Goal: Task Accomplishment & Management: Complete application form

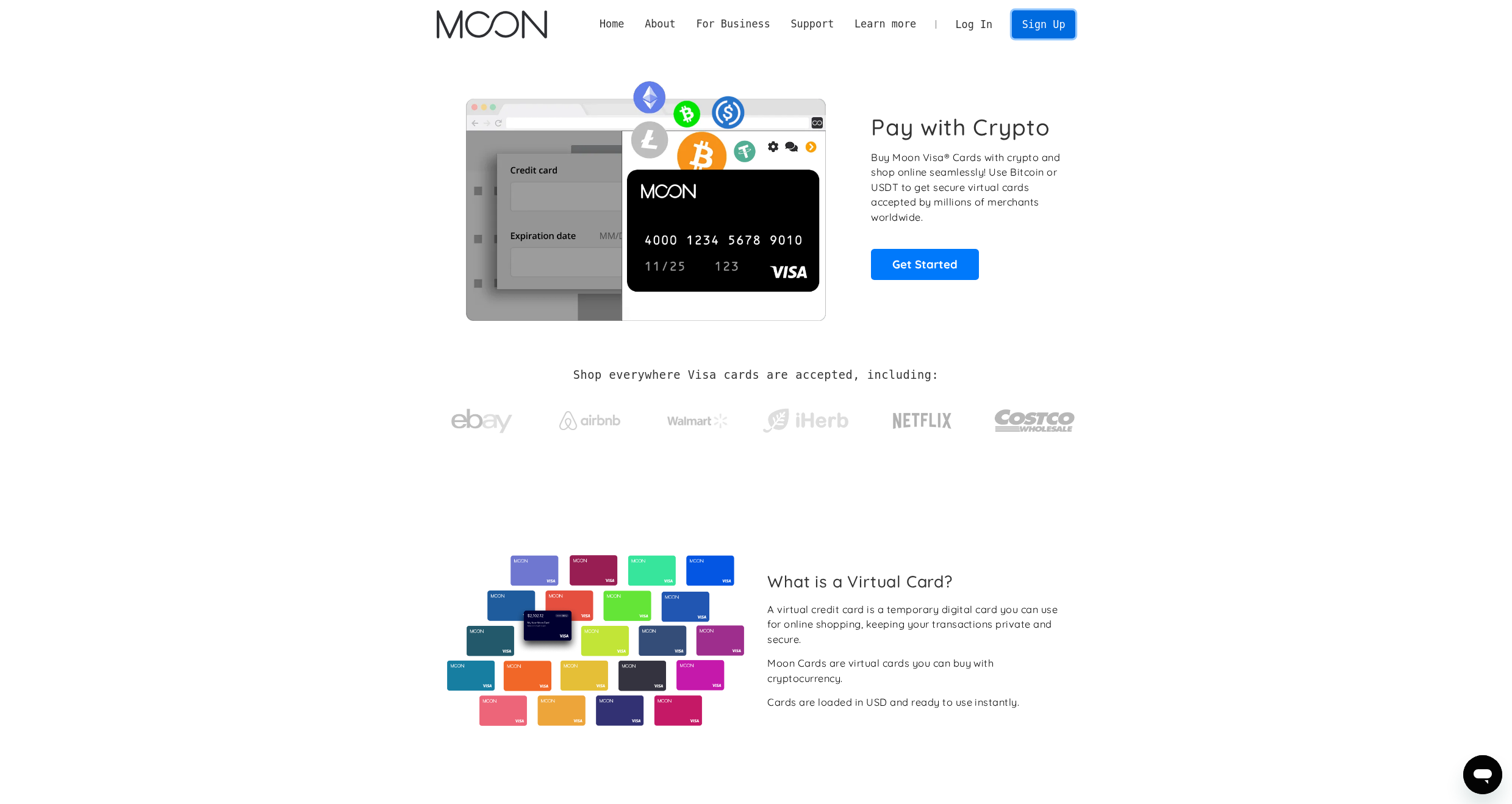
click at [1024, 21] on link "Sign Up" at bounding box center [1044, 24] width 64 height 27
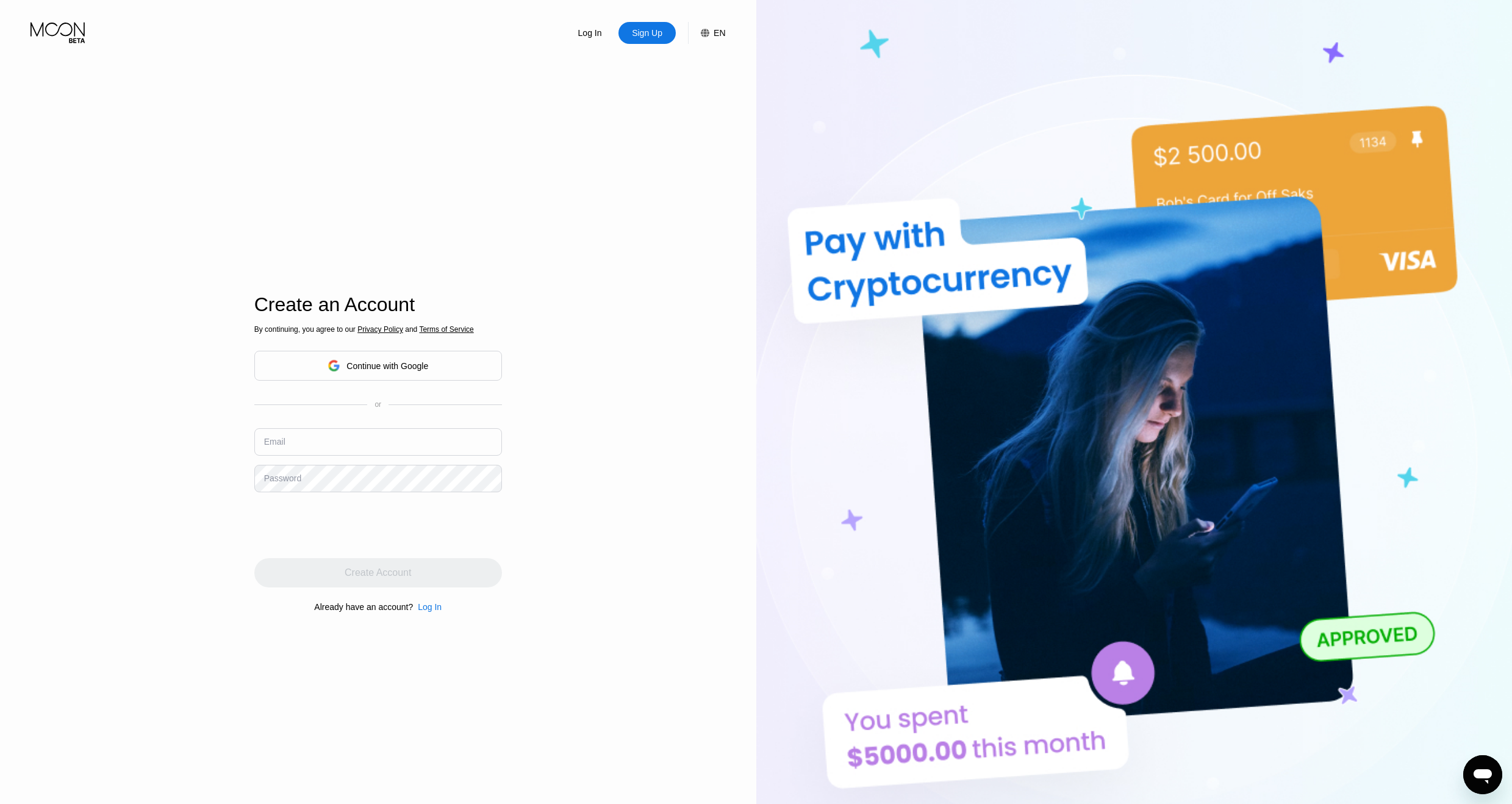
click at [437, 121] on div "Create an Account By continuing, you agree to our Privacy Policy and Terms of S…" at bounding box center [378, 454] width 248 height 884
click at [341, 444] on input "text" at bounding box center [378, 442] width 248 height 27
paste input "[EMAIL_ADDRESS][DOMAIN_NAME]"
type input "[EMAIL_ADDRESS][DOMAIN_NAME]"
click at [295, 722] on div "Create an Account By continuing, you agree to our Privacy Policy and Terms of S…" at bounding box center [378, 454] width 248 height 884
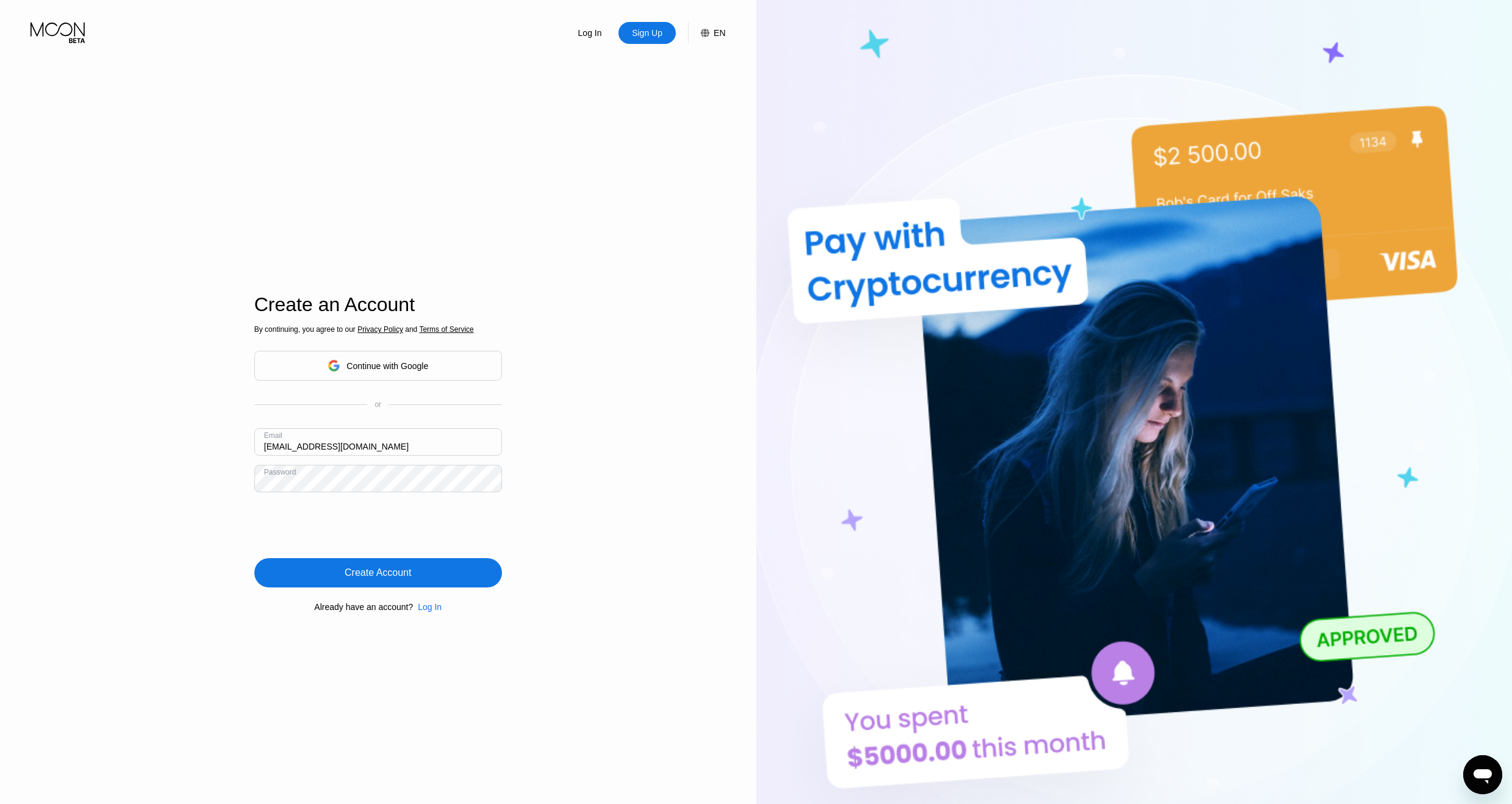
click at [369, 572] on div "Create Account" at bounding box center [377, 573] width 66 height 12
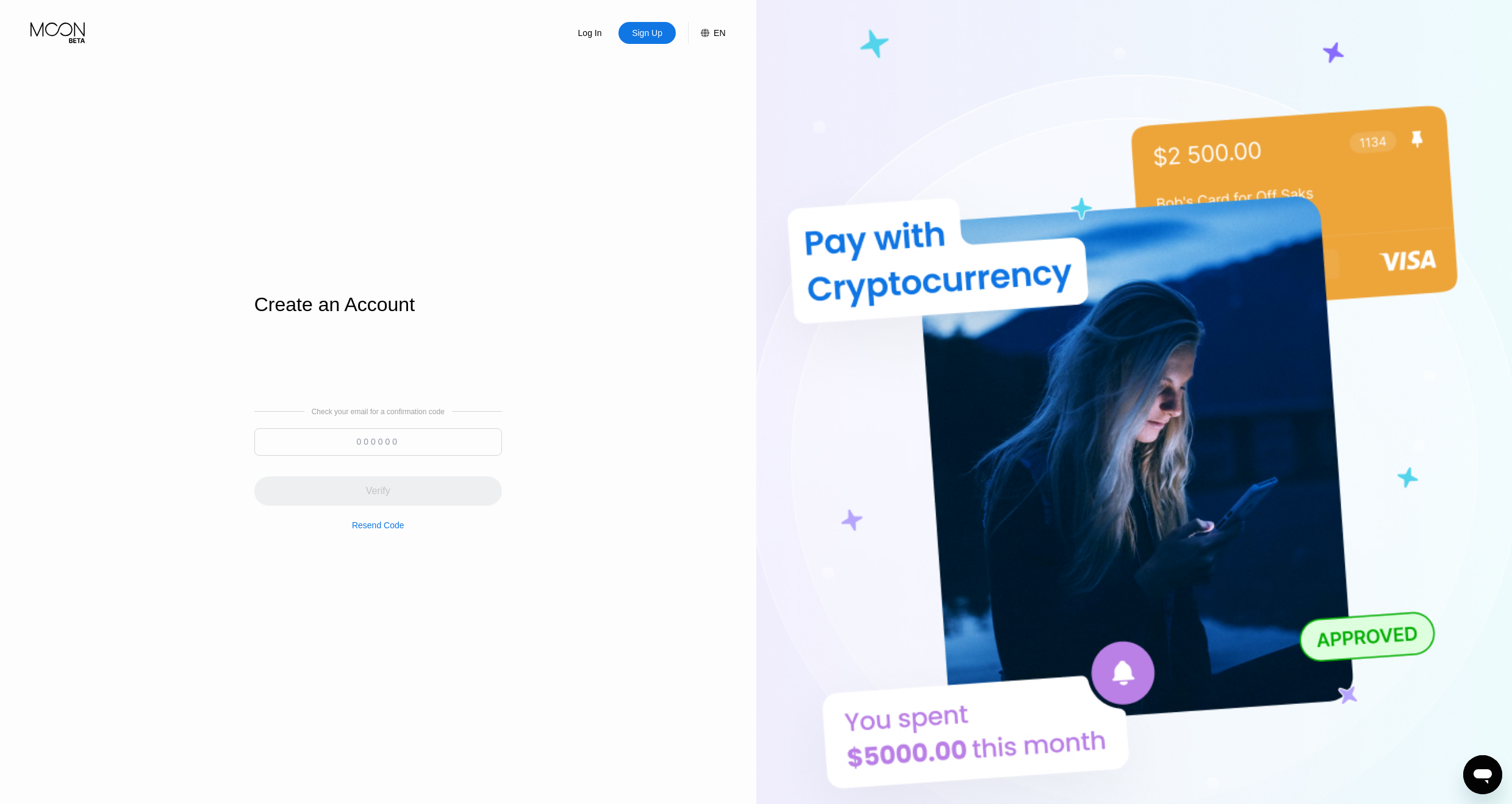
click at [397, 431] on input at bounding box center [378, 442] width 248 height 27
paste input "442094"
type input "442094"
click at [414, 637] on div "Create an Account Check your email for a confirmation code 442094 Verify Resend…" at bounding box center [378, 454] width 248 height 884
click at [419, 436] on input "442094" at bounding box center [378, 442] width 248 height 27
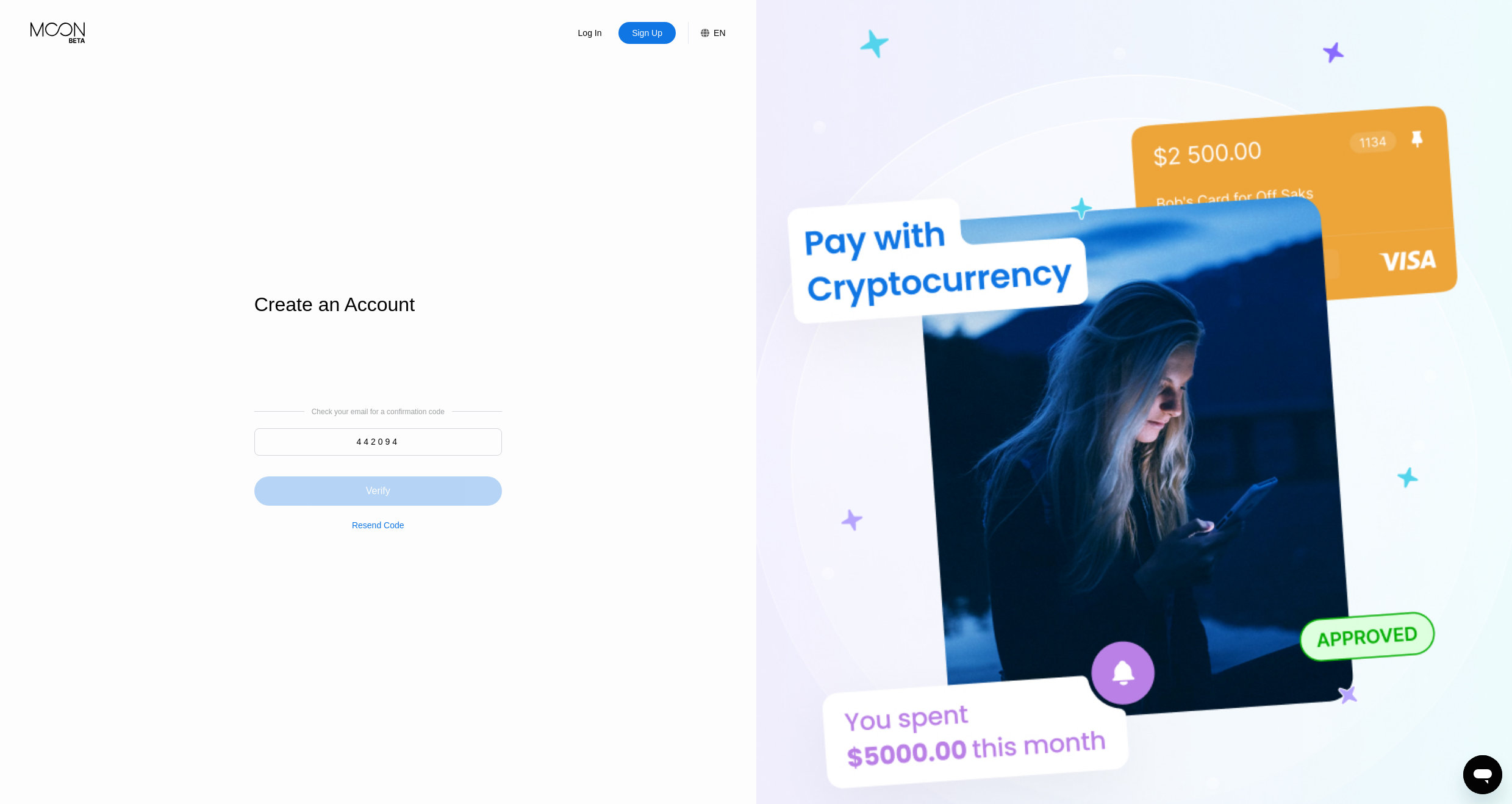
click at [383, 488] on div "Verify" at bounding box center [378, 491] width 25 height 12
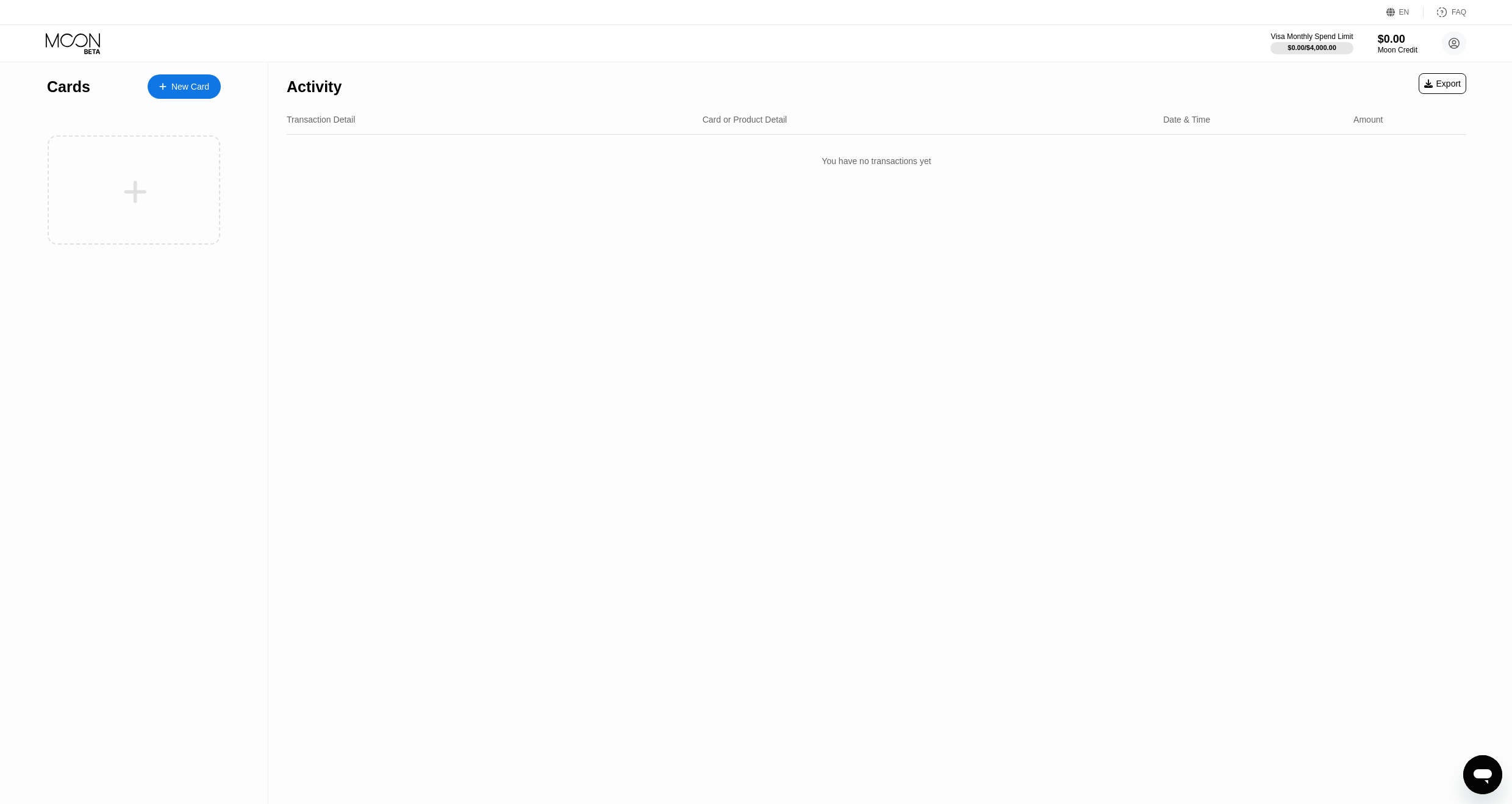
click at [581, 326] on div "Activity Export Transaction Detail Card or Product Detail Date & Time Amount Yo…" at bounding box center [876, 433] width 1216 height 742
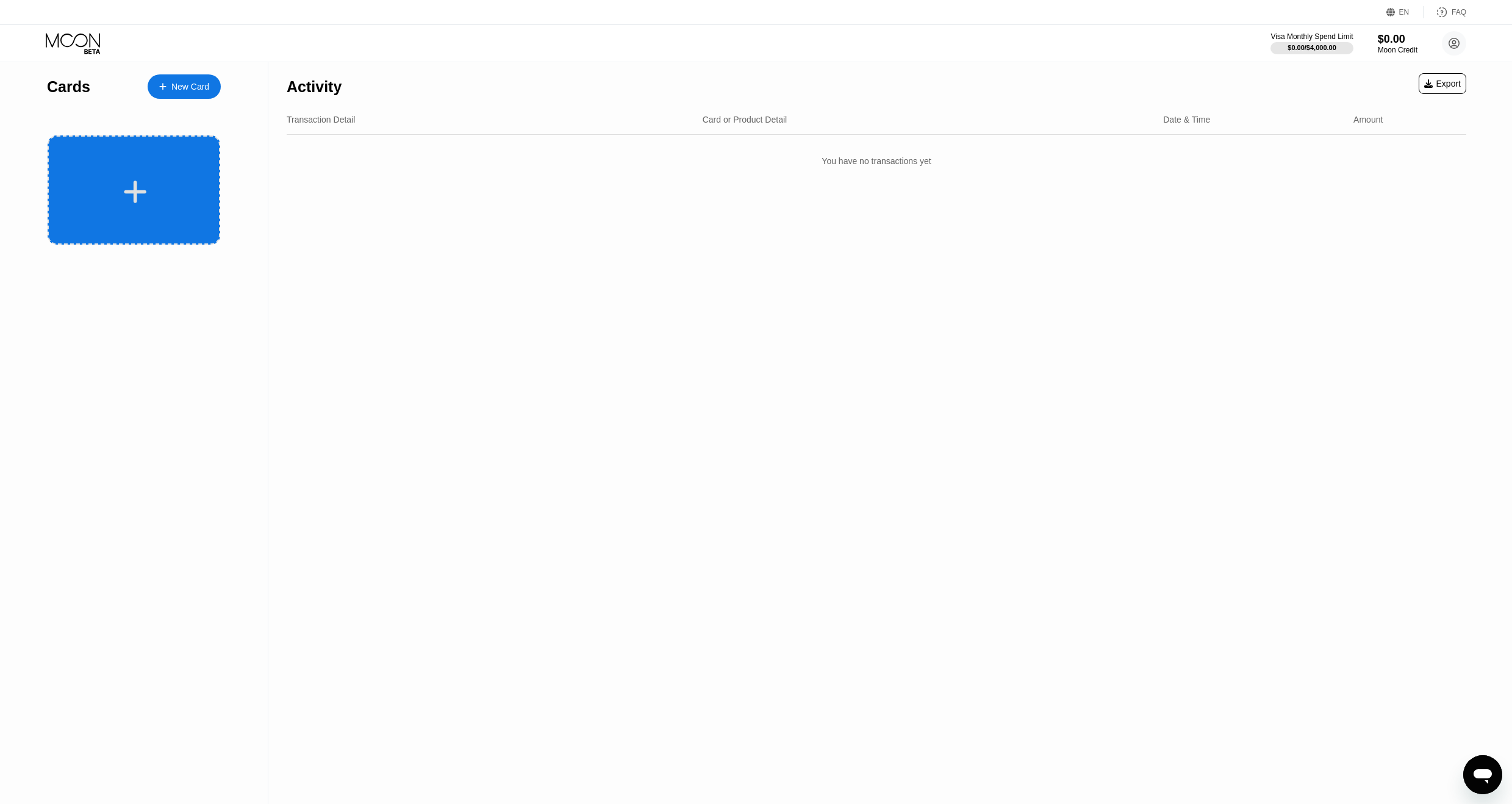
click at [131, 177] on div at bounding box center [134, 190] width 172 height 109
